Goal: Navigation & Orientation: Find specific page/section

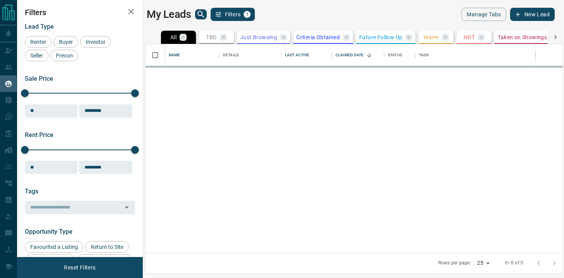
scroll to position [208, 418]
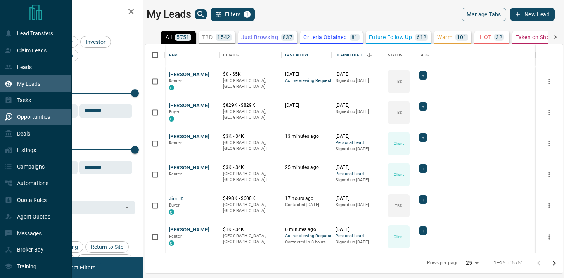
click at [18, 121] on div "Opportunities" at bounding box center [27, 117] width 45 height 13
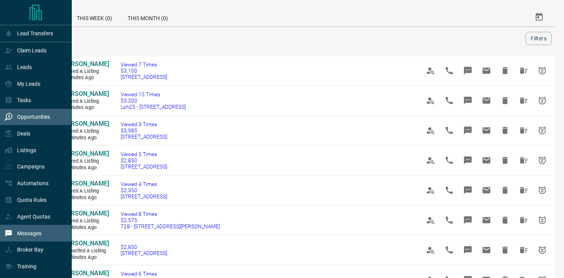
click at [27, 235] on p "Messages" at bounding box center [29, 233] width 24 height 6
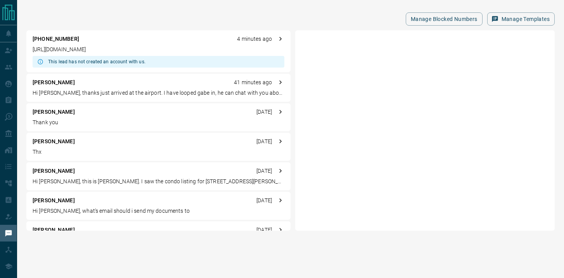
click at [216, 46] on p "[URL][DOMAIN_NAME]" at bounding box center [159, 49] width 252 height 8
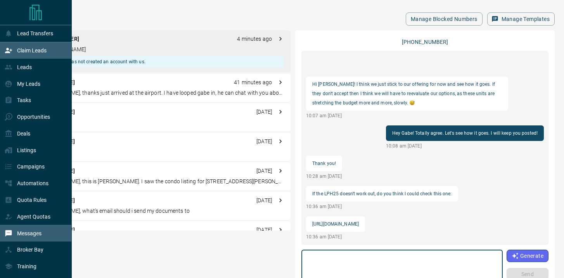
click at [10, 54] on icon at bounding box center [9, 51] width 8 height 8
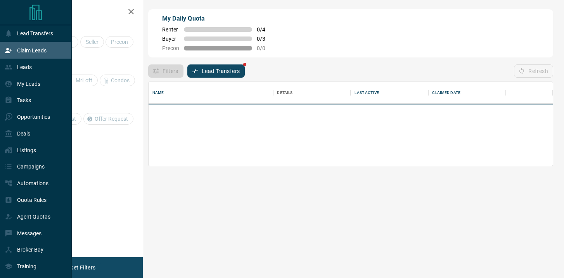
scroll to position [53, 404]
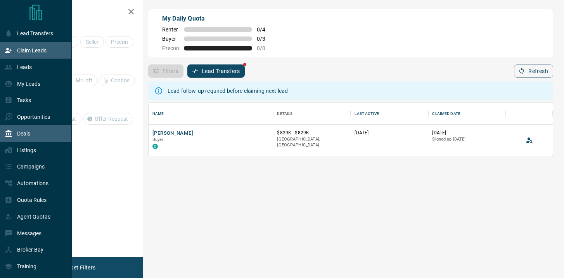
click at [18, 136] on p "Deals" at bounding box center [23, 133] width 13 height 6
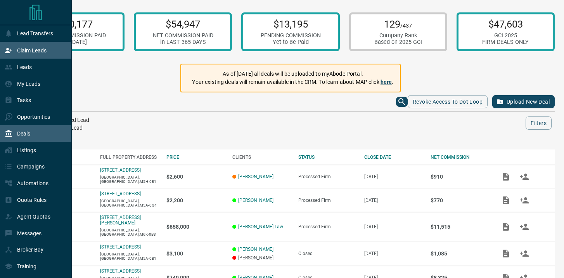
drag, startPoint x: 23, startPoint y: 50, endPoint x: 49, endPoint y: 49, distance: 26.1
click at [23, 50] on p "Claim Leads" at bounding box center [31, 50] width 29 height 6
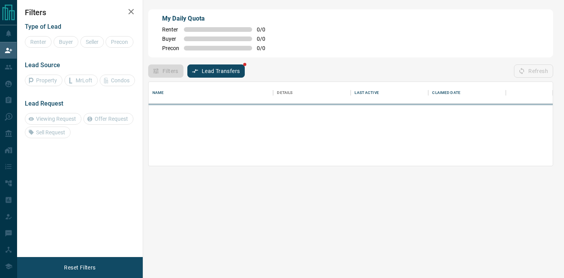
scroll to position [53, 404]
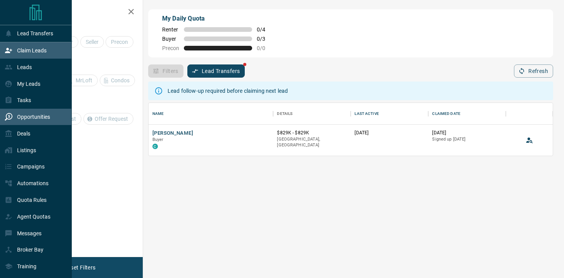
click at [20, 114] on div "Opportunities" at bounding box center [27, 117] width 45 height 13
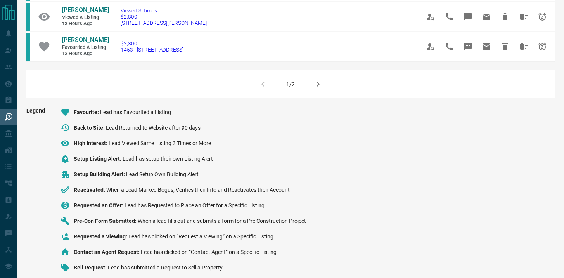
scroll to position [592, 0]
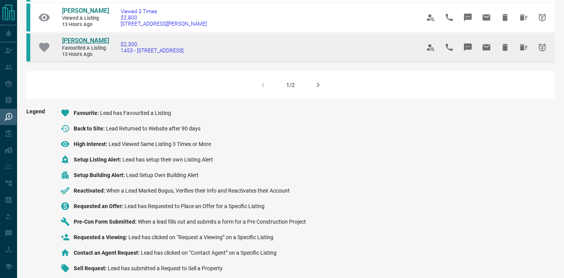
click at [77, 44] on span "[PERSON_NAME]" at bounding box center [85, 40] width 47 height 7
